Goal: Ask a question: Seek information or help from site administrators or community

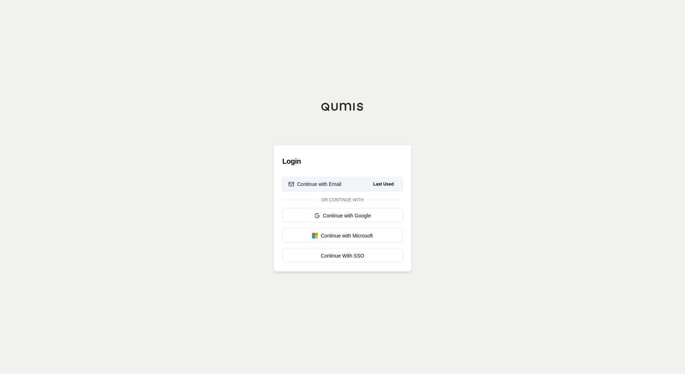
click at [344, 179] on button "Continue with Email Last Used" at bounding box center [342, 184] width 120 height 14
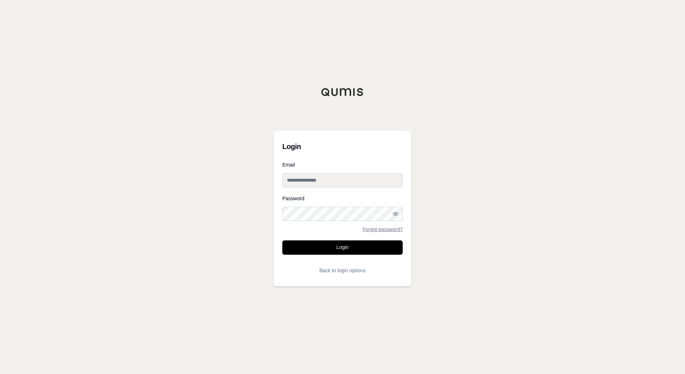
click at [344, 179] on input "Email" at bounding box center [342, 180] width 120 height 14
type input "**********"
click at [349, 246] on button "Login" at bounding box center [342, 248] width 120 height 14
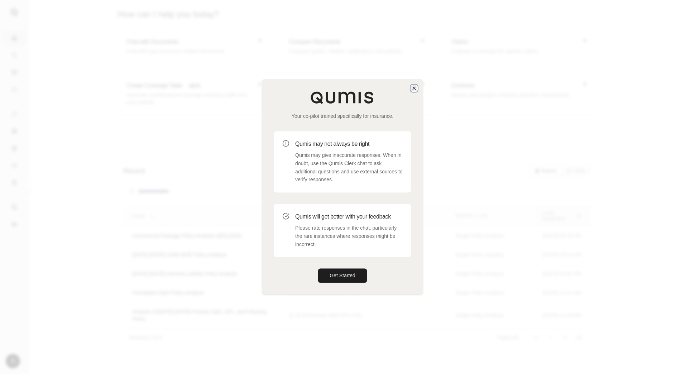
click at [417, 90] on icon "button" at bounding box center [414, 88] width 6 height 6
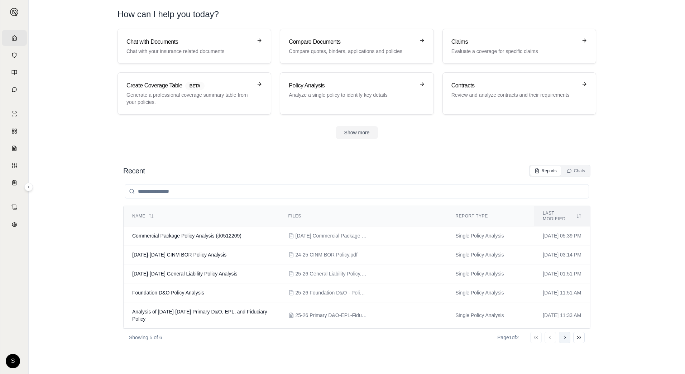
click at [568, 332] on button "Go to next page" at bounding box center [564, 337] width 11 height 11
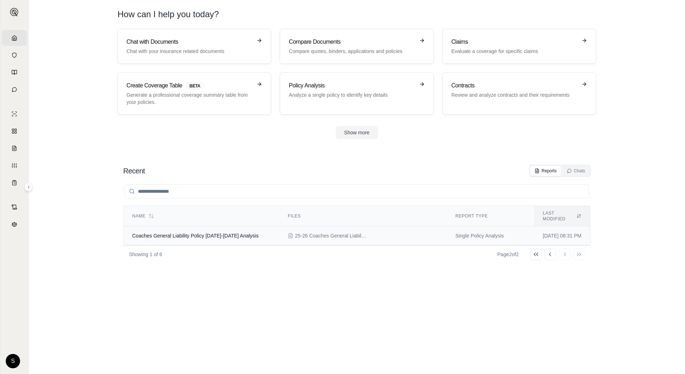
click at [230, 233] on span "Coaches General Liability Policy [DATE]-[DATE] Analysis" at bounding box center [195, 236] width 127 height 6
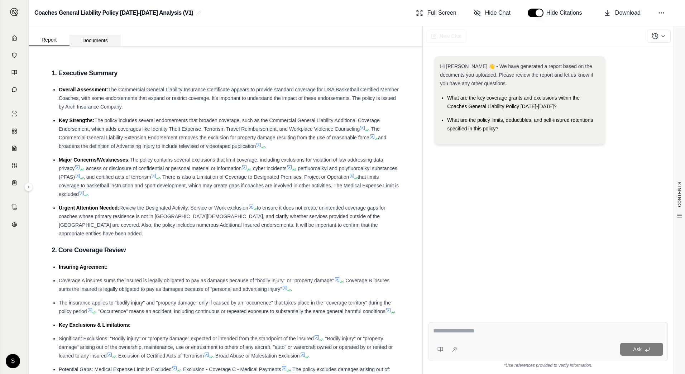
click at [89, 41] on button "Documents" at bounding box center [95, 40] width 51 height 11
click at [56, 43] on button "Report" at bounding box center [49, 40] width 41 height 12
click at [497, 18] on button "Hide Chat" at bounding box center [492, 13] width 43 height 14
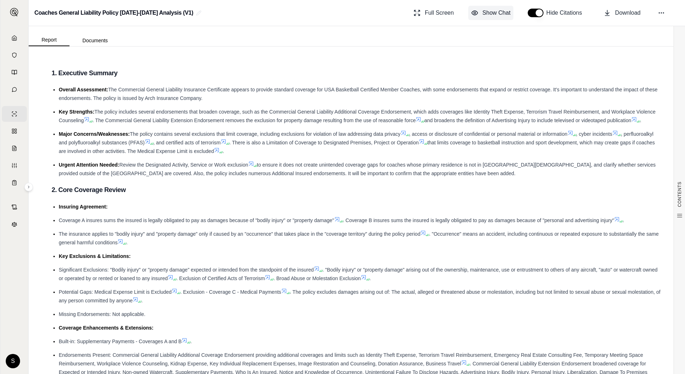
click at [497, 18] on button "Show Chat" at bounding box center [490, 13] width 45 height 14
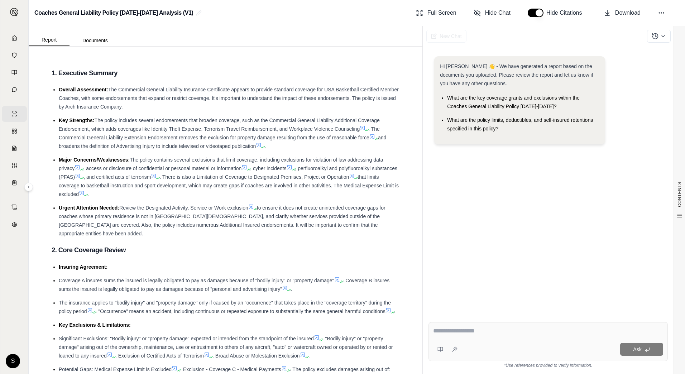
click at [559, 328] on textarea at bounding box center [548, 331] width 230 height 9
click at [524, 328] on textarea at bounding box center [548, 331] width 230 height 9
paste textarea "**********"
type textarea "**********"
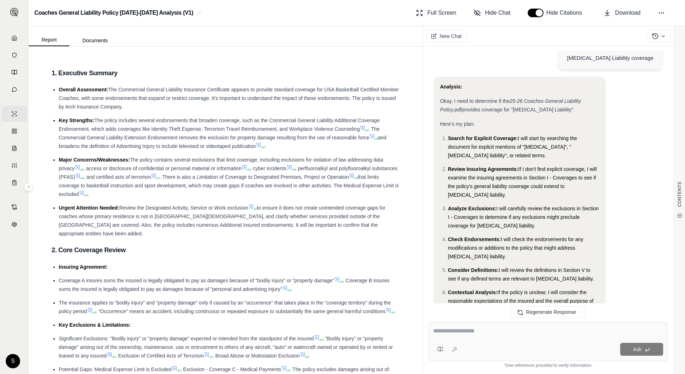
scroll to position [103, 0]
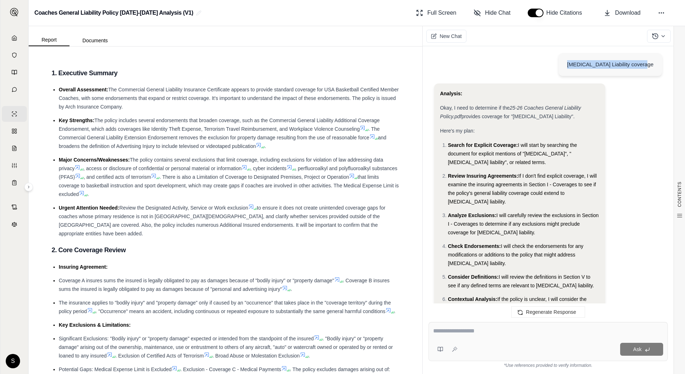
drag, startPoint x: 581, startPoint y: 66, endPoint x: 657, endPoint y: 67, distance: 76.0
click at [657, 67] on div "[MEDICAL_DATA] Liability coverage" at bounding box center [611, 64] width 104 height 23
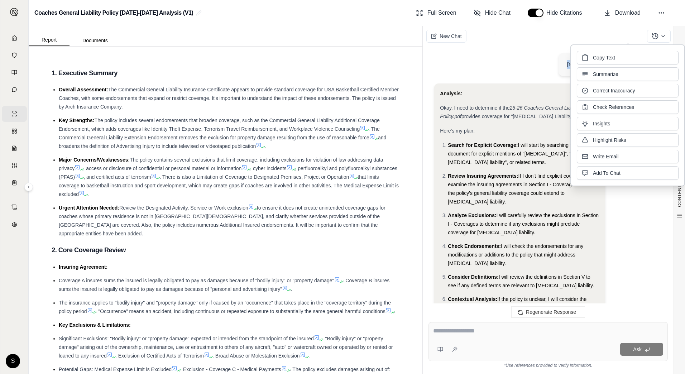
copy div "[MEDICAL_DATA] Liability coverage"
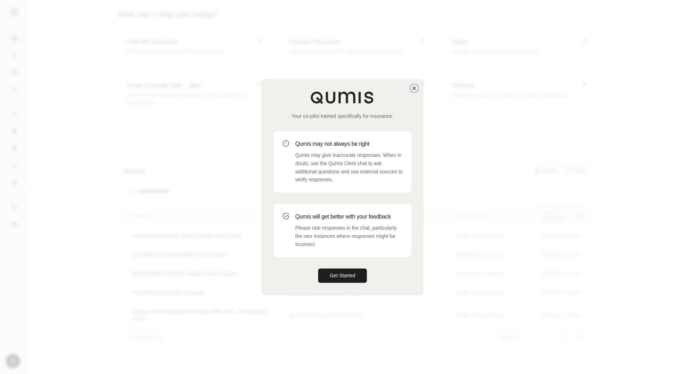
click at [416, 86] on icon "button" at bounding box center [414, 88] width 6 height 6
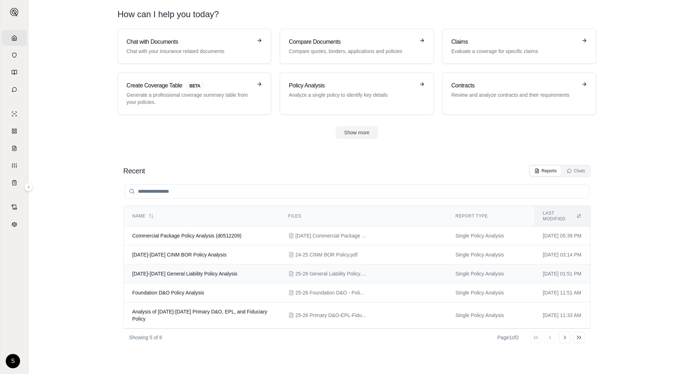
click at [230, 267] on td "[DATE]-[DATE] General Liability Policy Analysis" at bounding box center [202, 274] width 156 height 19
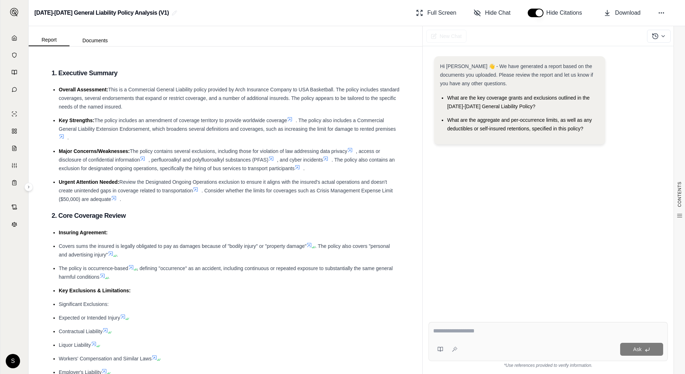
drag, startPoint x: 112, startPoint y: 43, endPoint x: 113, endPoint y: 49, distance: 5.9
click at [113, 49] on div "Report Documents CONTENTS Table of Contents 1. Executive Summary 2. Core Covera…" at bounding box center [226, 200] width 394 height 348
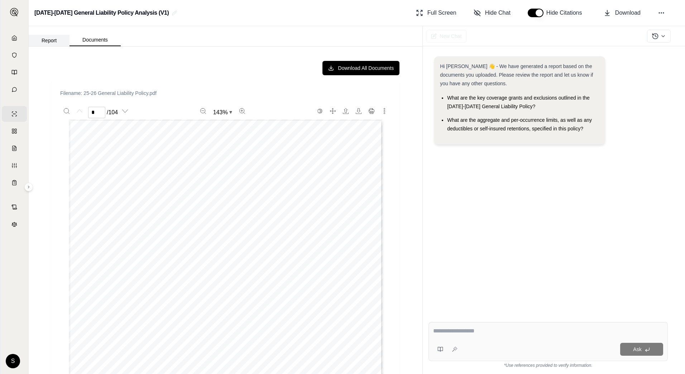
click at [55, 37] on button "Report" at bounding box center [49, 40] width 41 height 11
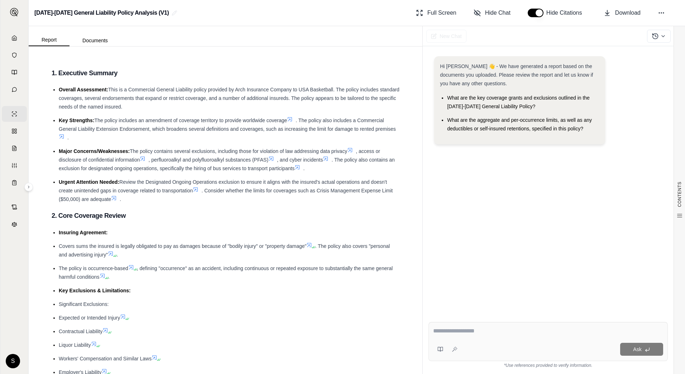
click at [566, 331] on textarea at bounding box center [548, 331] width 230 height 9
paste textarea "**********"
type textarea "**********"
click at [645, 361] on div "**********" at bounding box center [548, 341] width 239 height 39
click at [647, 349] on icon at bounding box center [648, 350] width 6 height 6
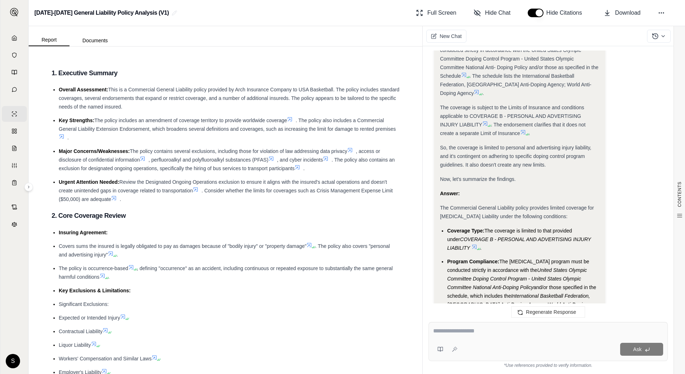
scroll to position [404, 0]
click at [101, 43] on button "Documents" at bounding box center [95, 40] width 51 height 11
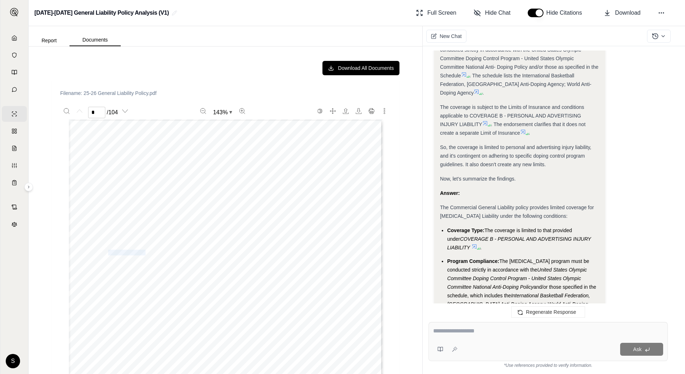
drag, startPoint x: 104, startPoint y: 253, endPoint x: 140, endPoint y: 253, distance: 36.2
click at [140, 253] on span "SBCGL1812205" at bounding box center [126, 252] width 37 height 5
copy span "SBCGL1812205"
click at [304, 244] on span "This Certificate forms a part of Master Policy Number:" at bounding box center [267, 243] width 128 height 5
click at [473, 244] on icon at bounding box center [474, 246] width 4 height 4
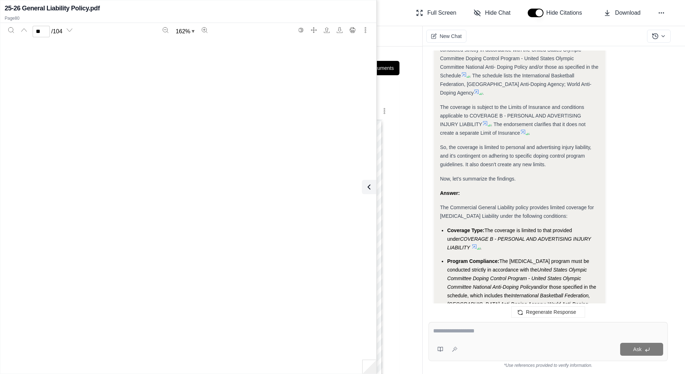
type input "**"
